Goal: Information Seeking & Learning: Check status

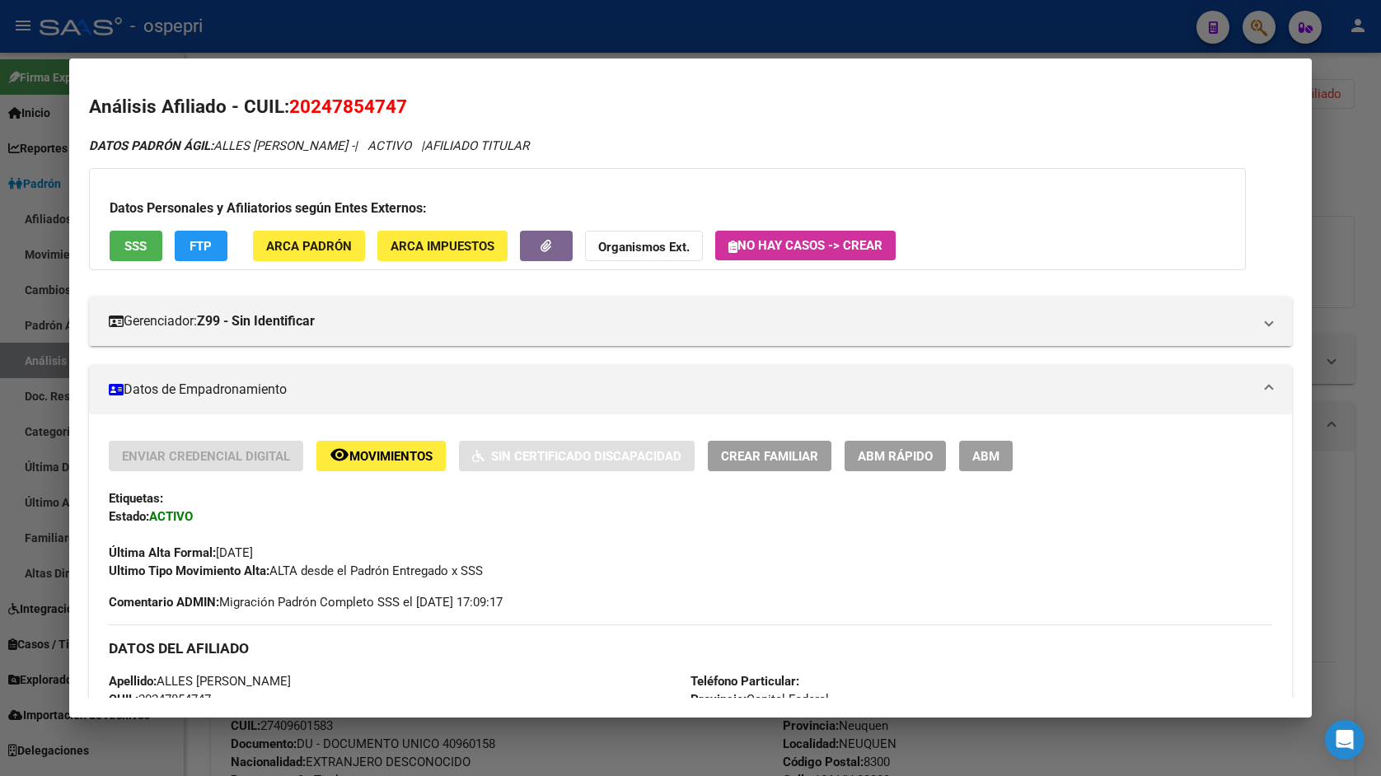
click at [1364, 143] on div at bounding box center [690, 388] width 1381 height 776
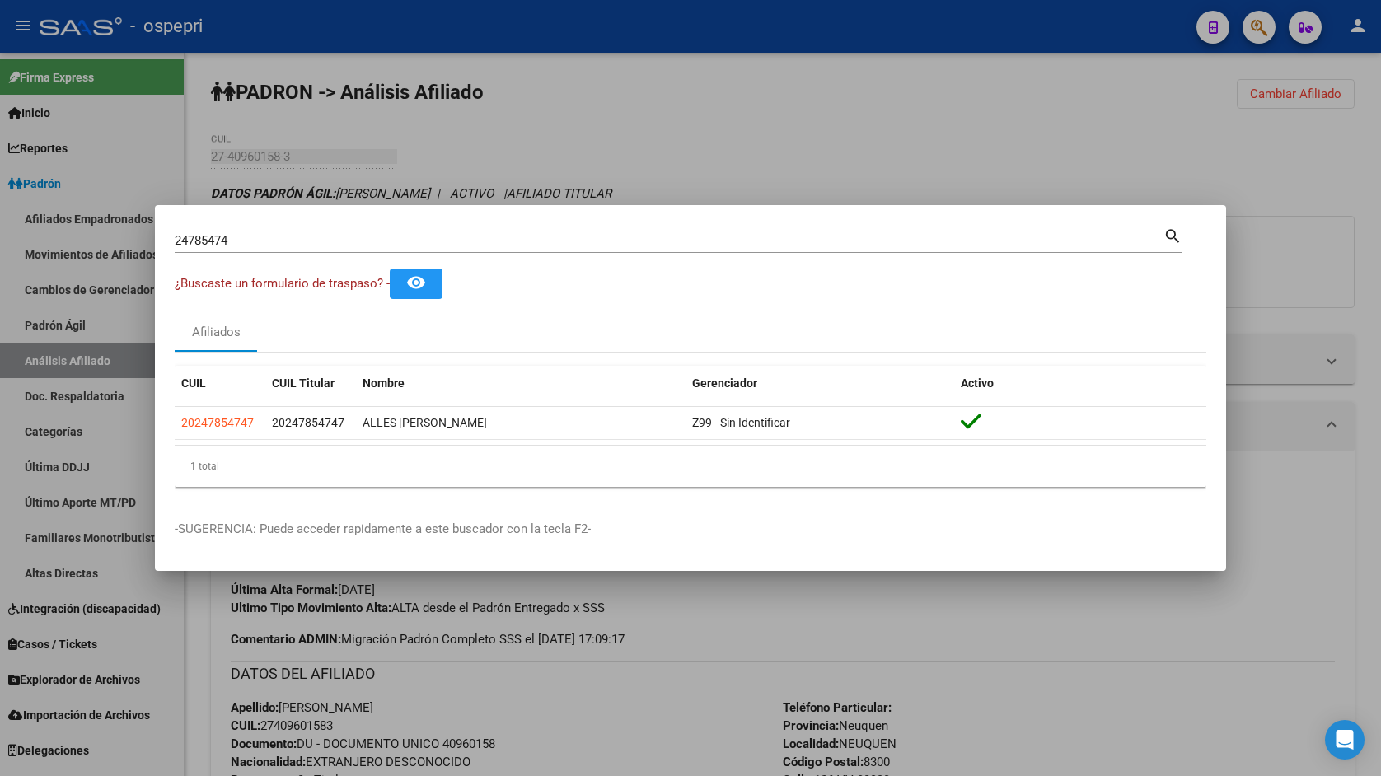
click at [371, 233] on input "24785474" at bounding box center [669, 240] width 988 height 15
paste input "30762319"
type input "30762319"
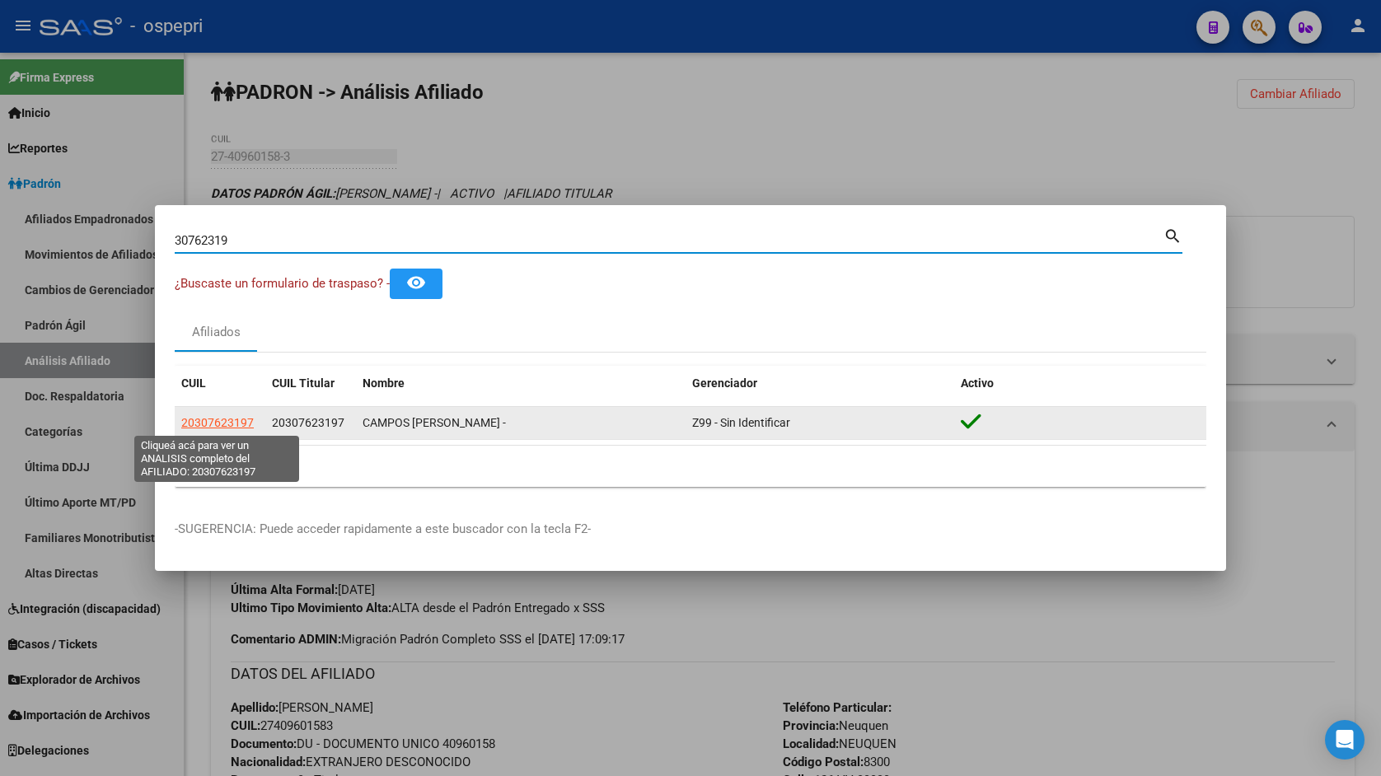
click at [226, 418] on span "20307623197" at bounding box center [217, 422] width 72 height 13
type textarea "20307623197"
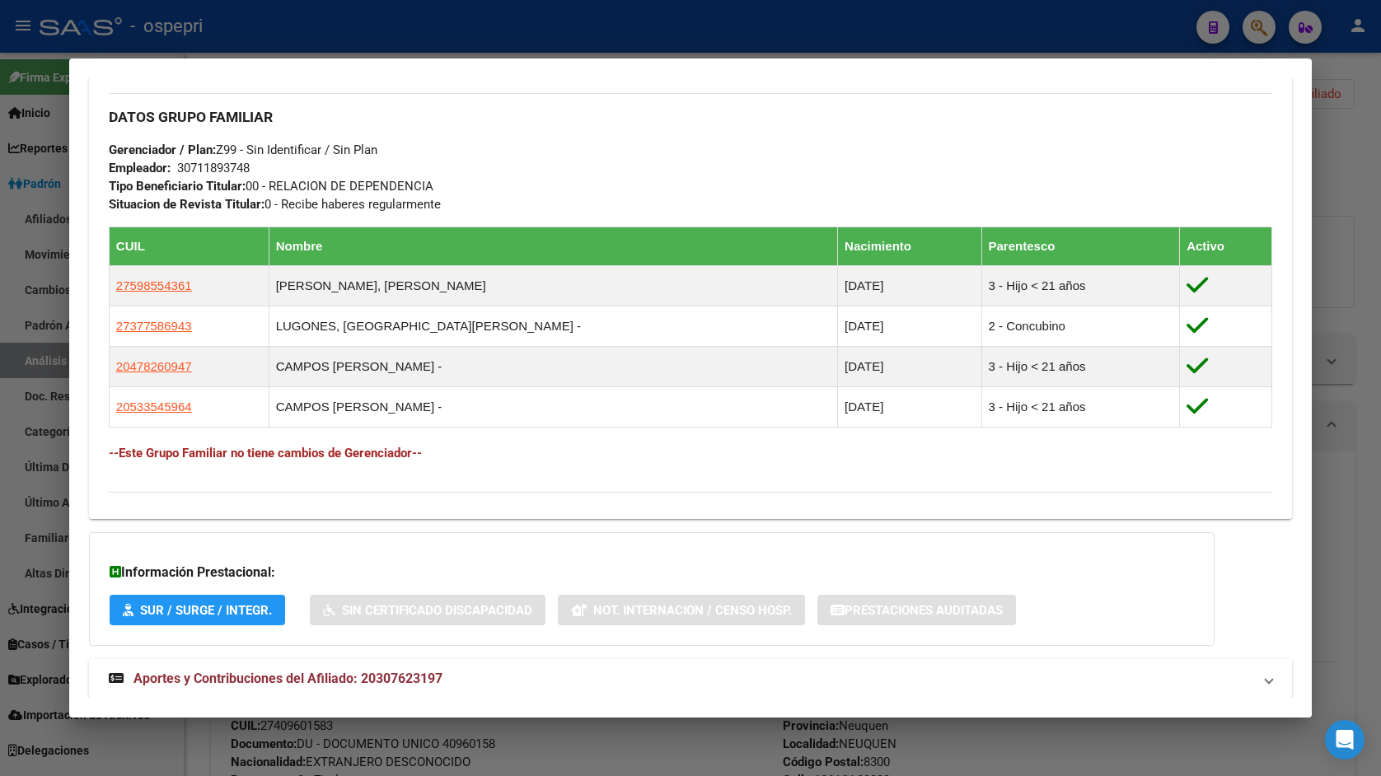
scroll to position [811, 0]
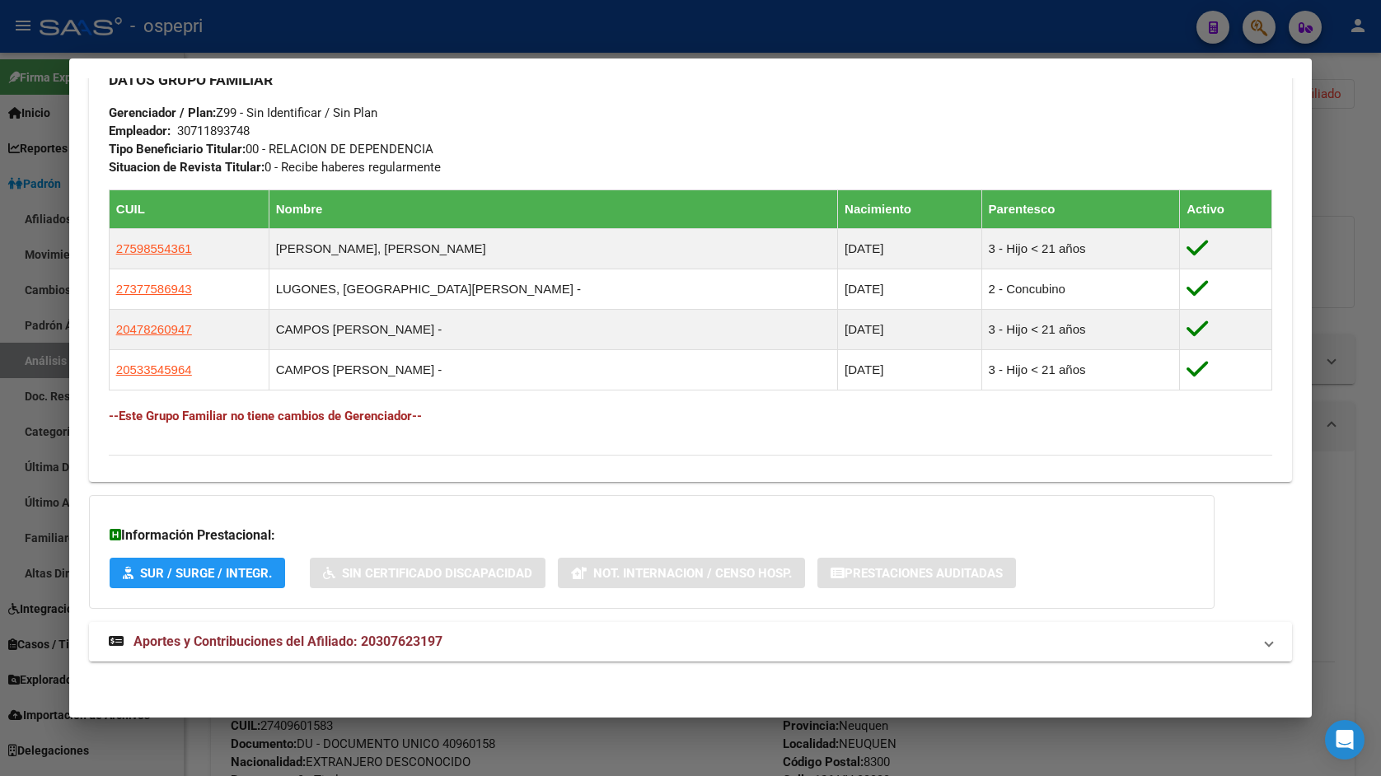
click at [586, 622] on mat-expansion-panel-header "Aportes y Contribuciones del Afiliado: 20307623197" at bounding box center [690, 642] width 1203 height 40
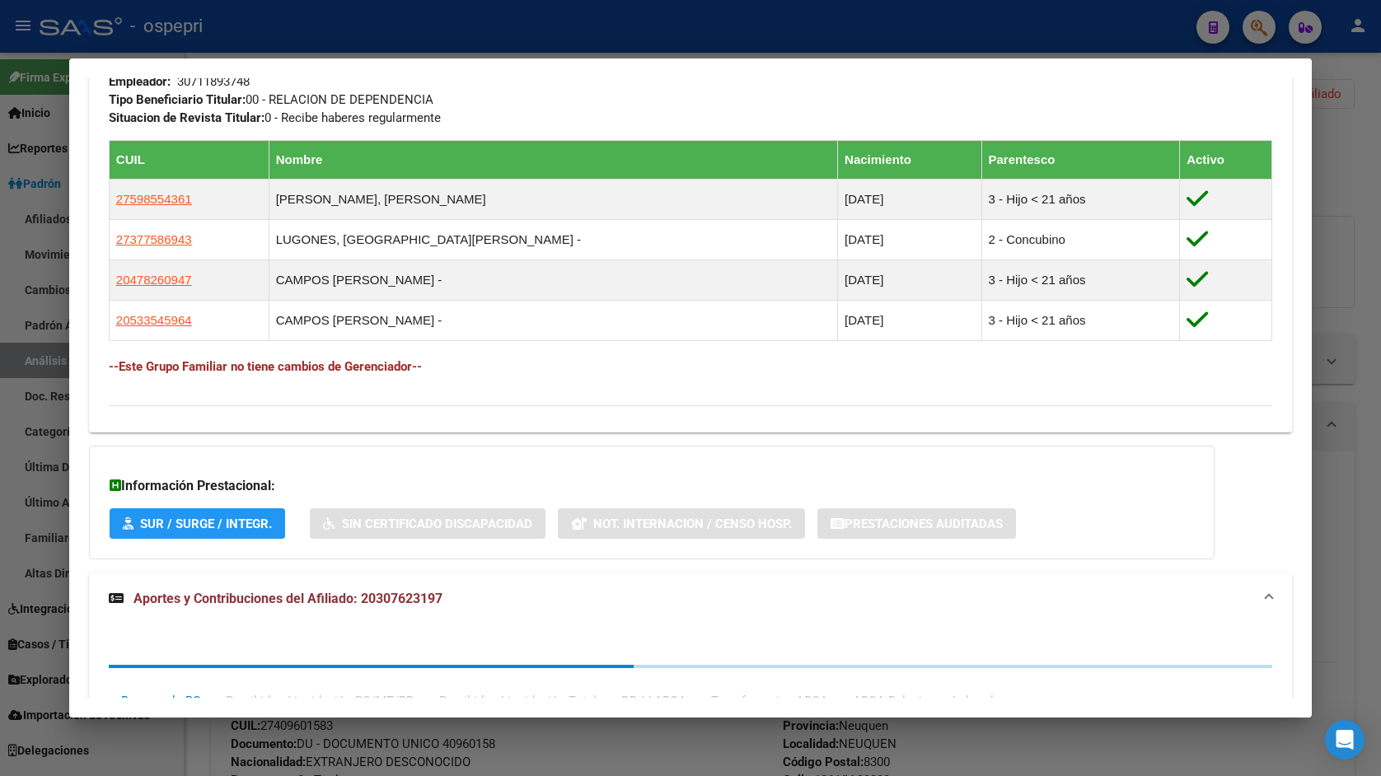
scroll to position [908, 0]
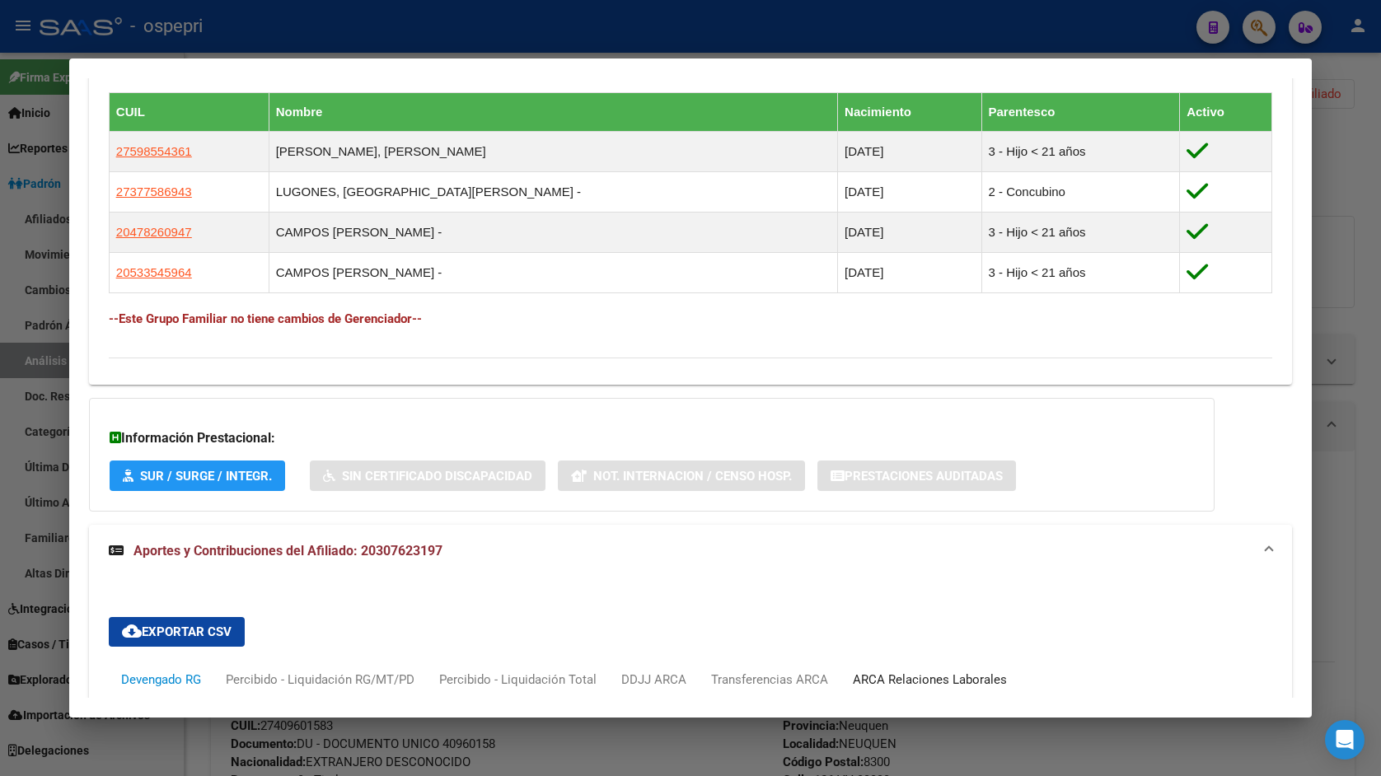
click at [891, 661] on div "ARCA Relaciones Laborales" at bounding box center [929, 680] width 179 height 40
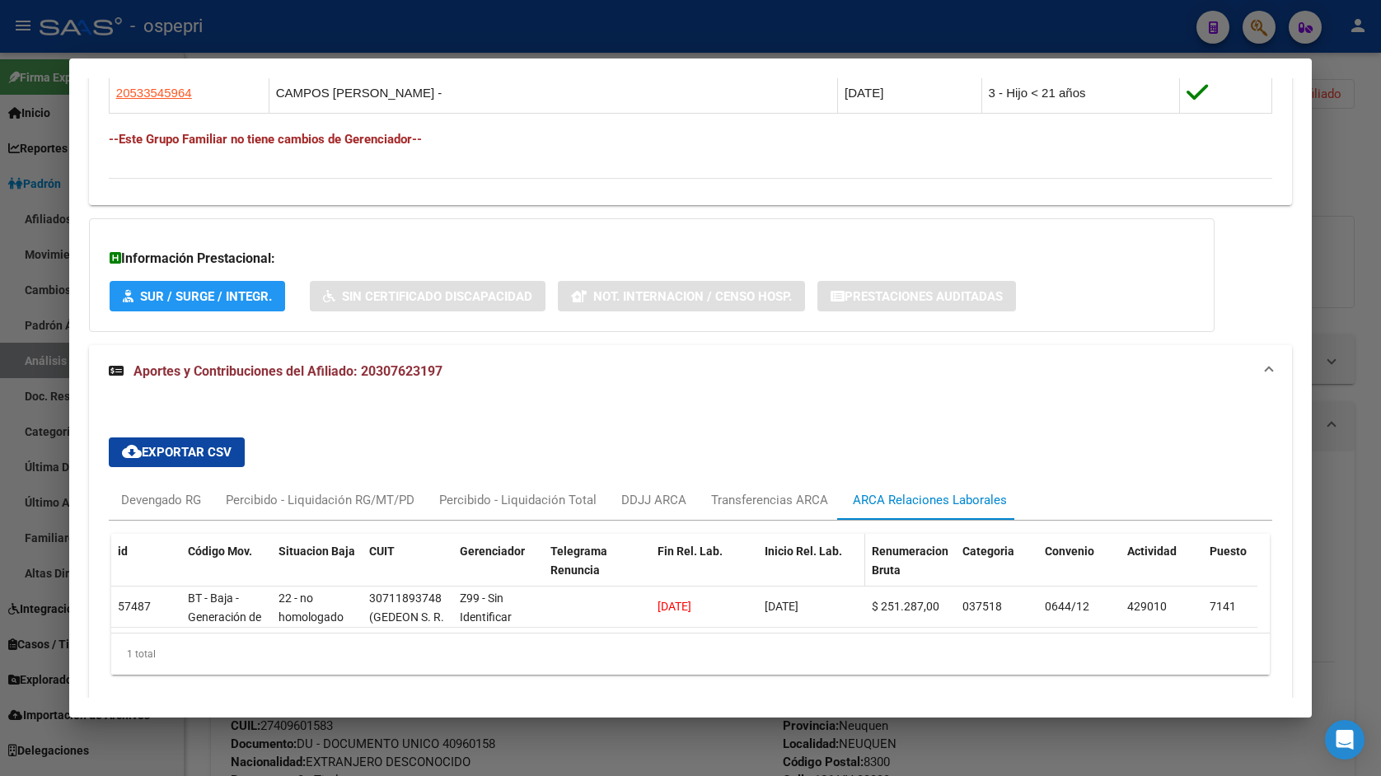
scroll to position [1152, 0]
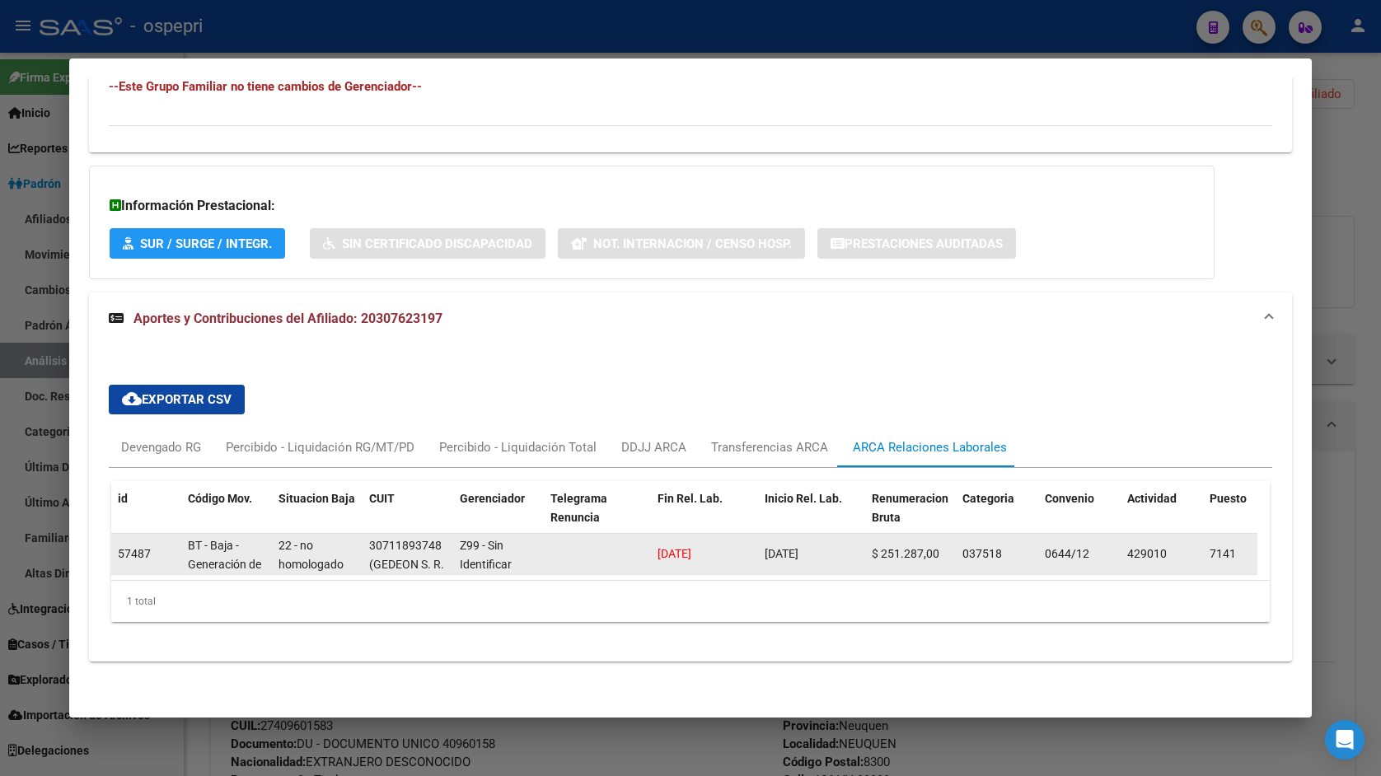
drag, startPoint x: 652, startPoint y: 533, endPoint x: 704, endPoint y: 547, distance: 53.8
click at [704, 547] on datatable-body-cell "[DATE]" at bounding box center [704, 554] width 107 height 40
